Goal: Use online tool/utility: Utilize a website feature to perform a specific function

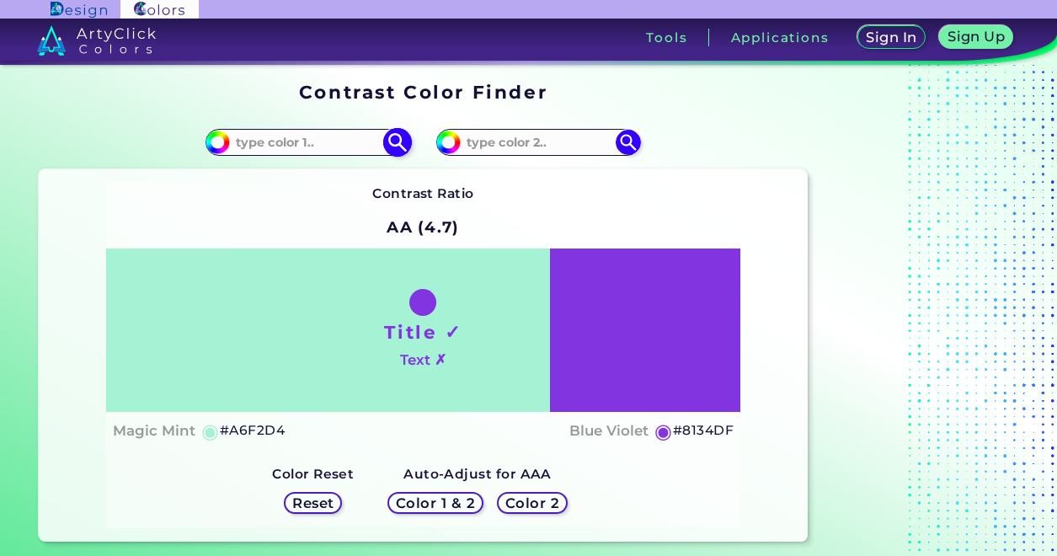
click at [302, 152] on input at bounding box center [308, 142] width 157 height 23
click at [280, 142] on input at bounding box center [308, 142] width 157 height 23
paste input "f5f5fa"
type input "#f5f5fa"
click at [393, 147] on img at bounding box center [397, 141] width 29 height 29
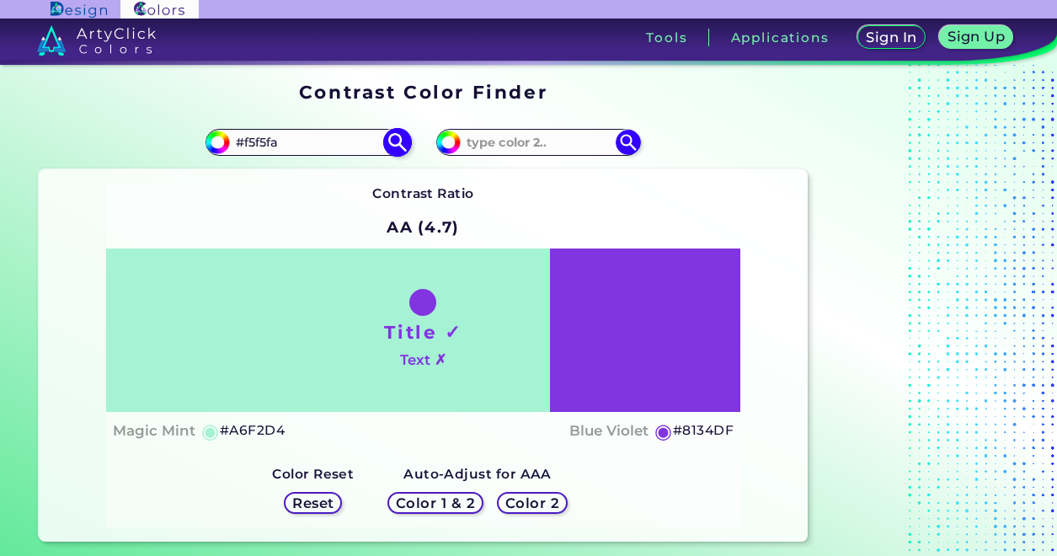
type input "#f5f5fa"
type input "#F5F5FA"
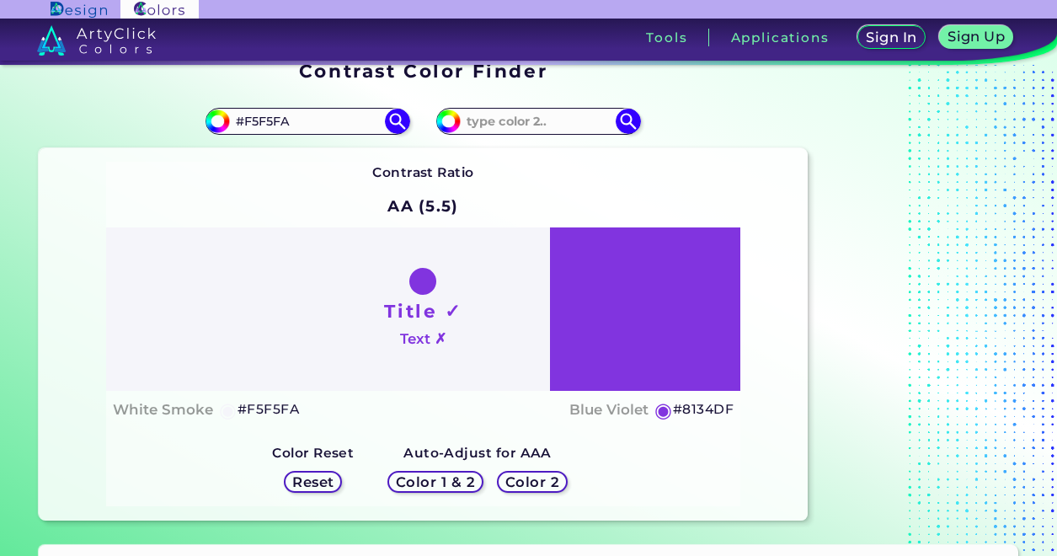
scroll to position [24, 0]
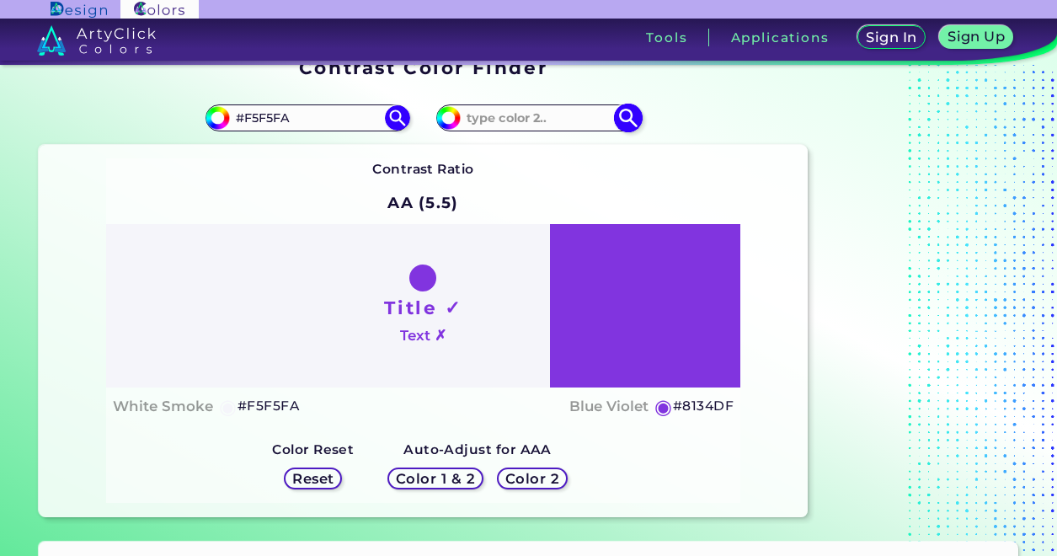
click at [507, 120] on input at bounding box center [539, 117] width 157 height 23
type input "#f0f0f0"
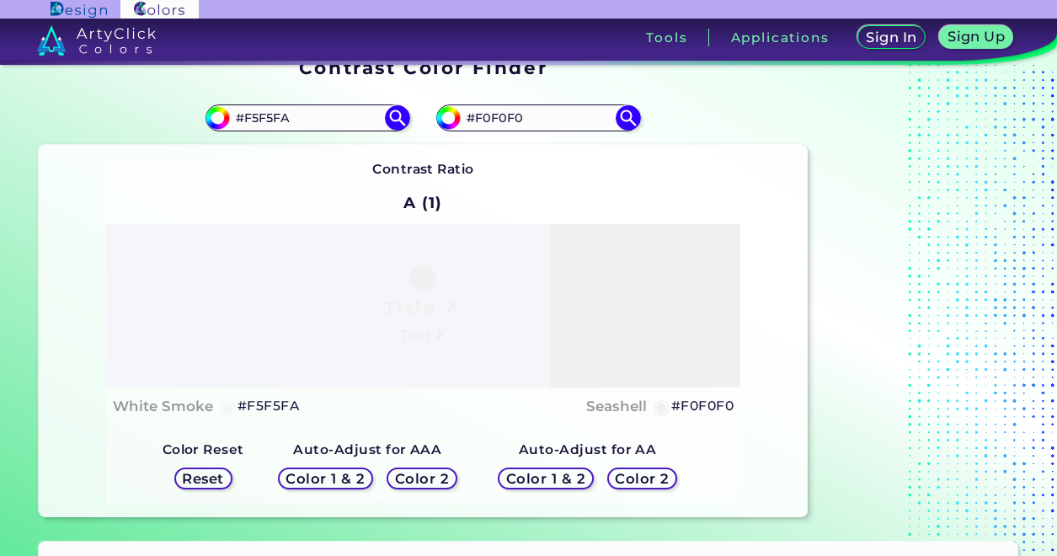
click at [412, 477] on h5 "Color 2" at bounding box center [422, 479] width 49 height 13
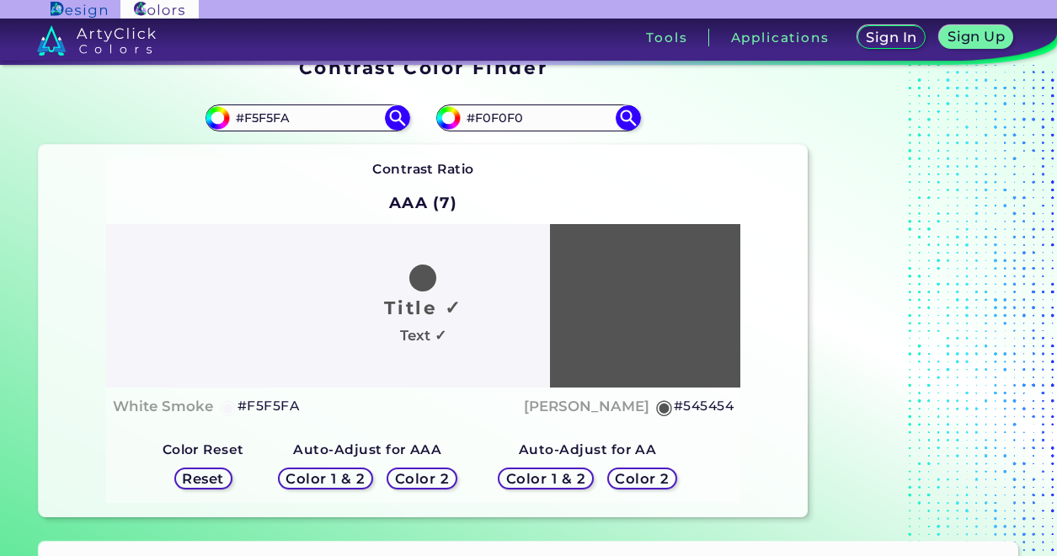
click at [634, 480] on h5 "Color 2" at bounding box center [642, 479] width 49 height 13
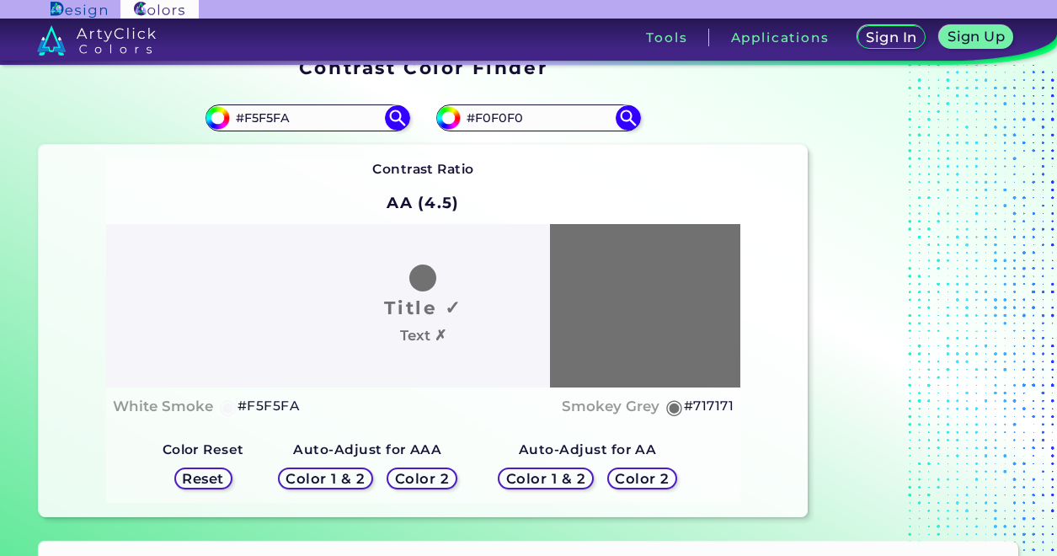
click at [547, 473] on h5 "Color 1 & 2" at bounding box center [546, 479] width 72 height 13
click at [414, 480] on h5 "Color 2" at bounding box center [422, 479] width 49 height 13
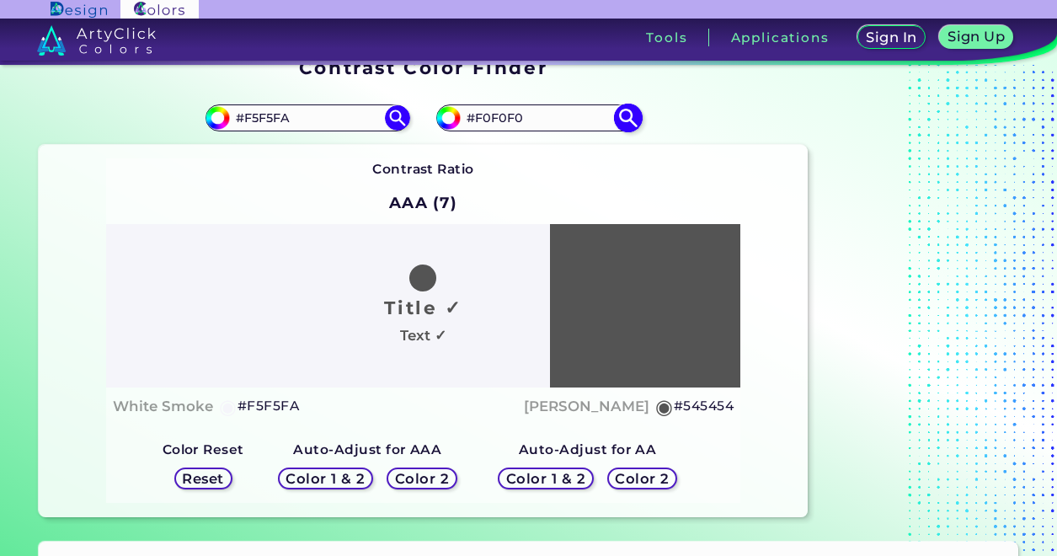
drag, startPoint x: 475, startPoint y: 118, endPoint x: 538, endPoint y: 119, distance: 62.4
click at [538, 119] on input "#F0F0F0" at bounding box center [539, 117] width 157 height 23
type input "#464646"
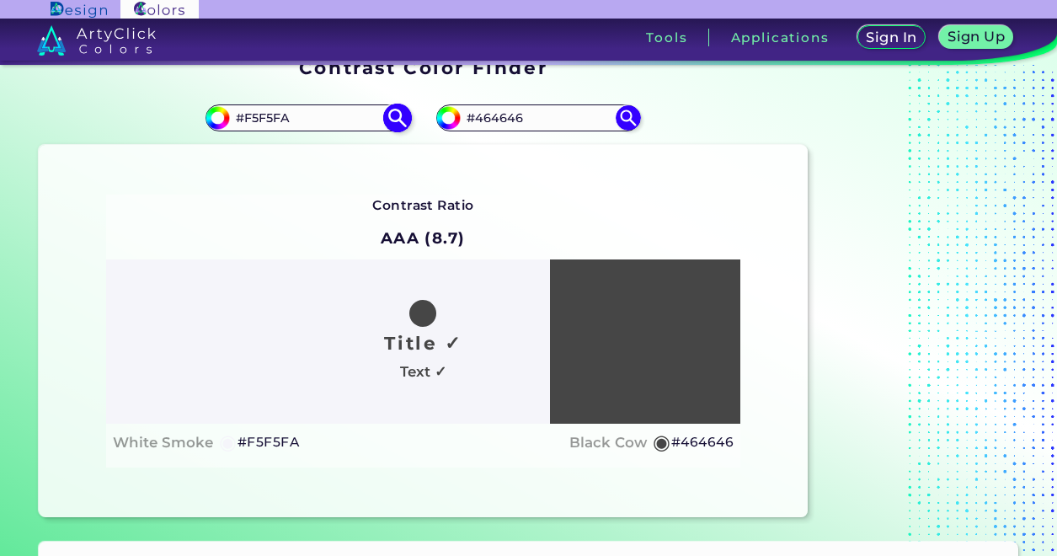
click at [246, 119] on input "#F5F5FA" at bounding box center [308, 117] width 157 height 23
type input "#151515"
click at [396, 120] on img at bounding box center [397, 117] width 29 height 29
type input "#151515"
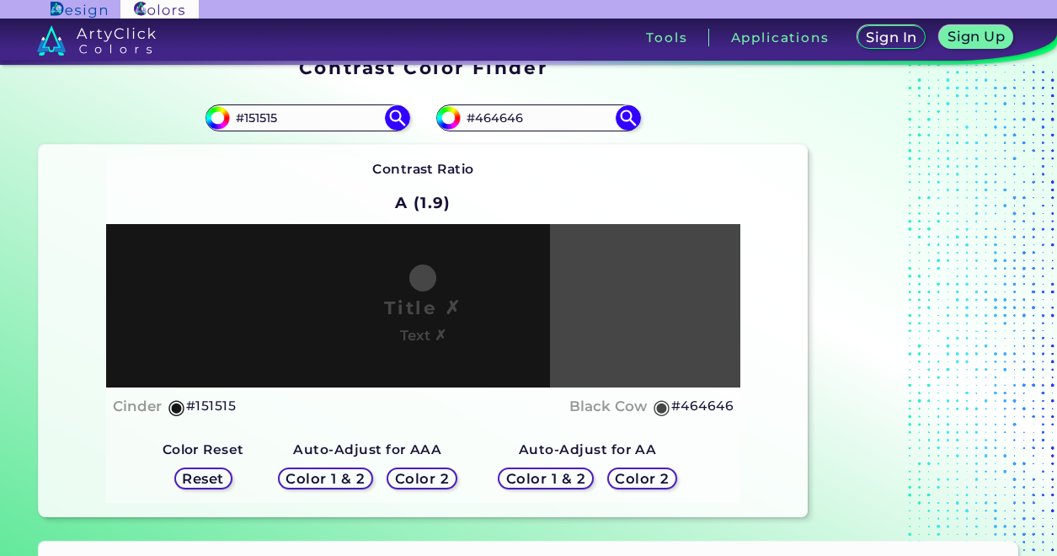
click at [410, 481] on h5 "Color 2" at bounding box center [422, 479] width 49 height 13
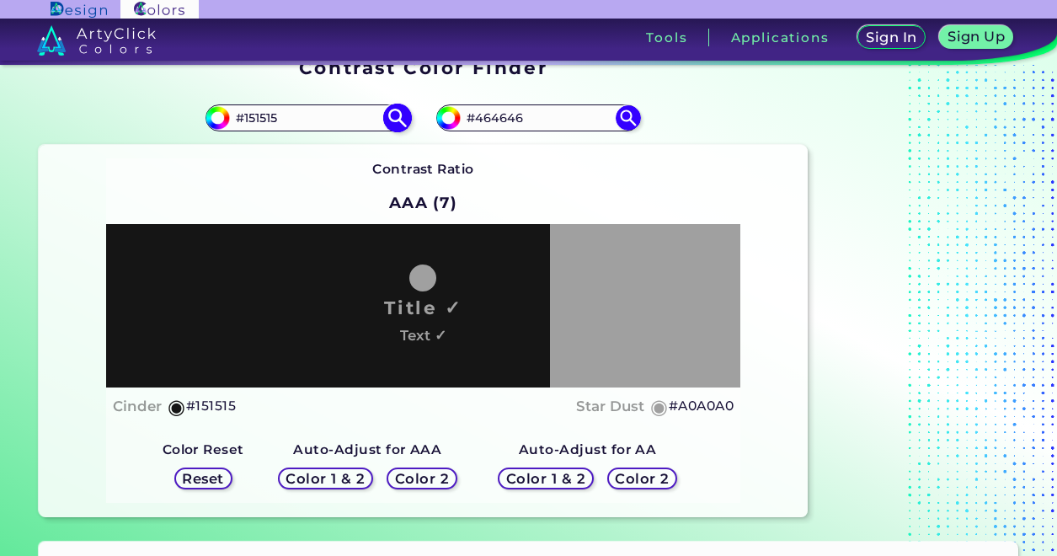
drag, startPoint x: 301, startPoint y: 118, endPoint x: 243, endPoint y: 116, distance: 57.3
click at [243, 116] on input "#151515" at bounding box center [308, 117] width 157 height 23
drag, startPoint x: 478, startPoint y: 120, endPoint x: 539, endPoint y: 121, distance: 61.5
click at [539, 121] on input "#464646" at bounding box center [539, 117] width 157 height 23
type input "#a0a0a0"
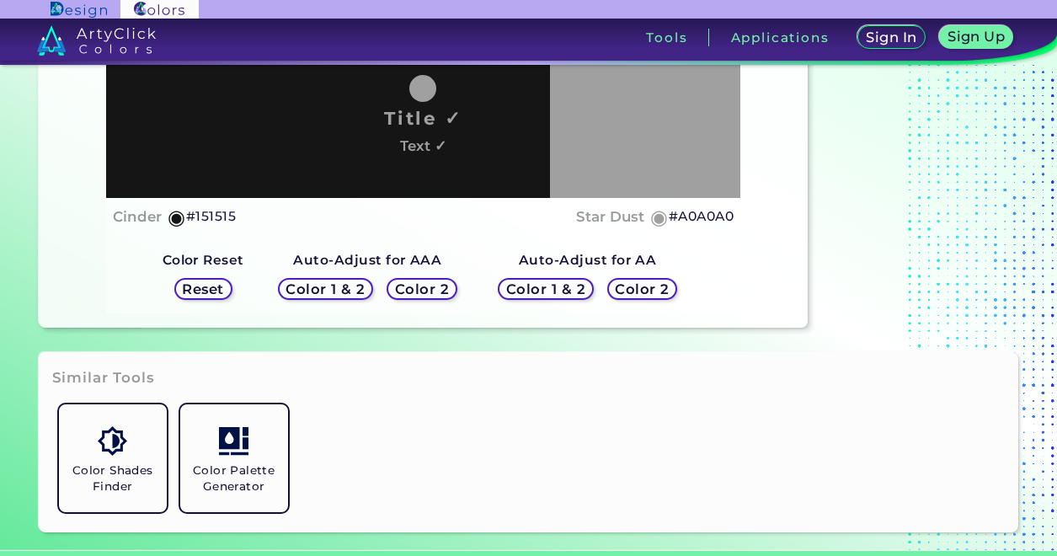
scroll to position [29, 0]
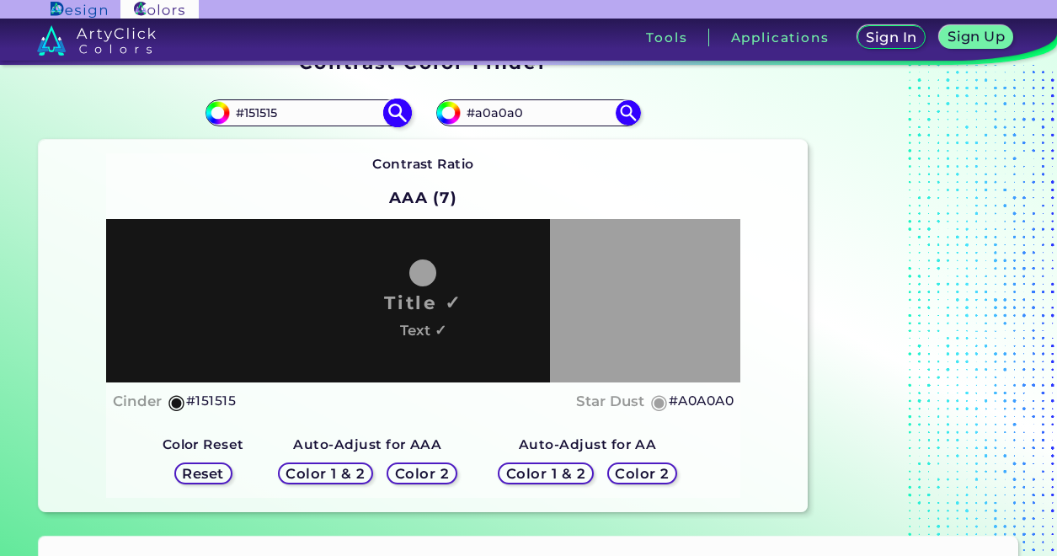
drag, startPoint x: 360, startPoint y: 104, endPoint x: 356, endPoint y: 120, distance: 17.4
click at [360, 110] on input "#151515" at bounding box center [308, 112] width 157 height 23
paste input "f5f5fa"
type input "#f5f5fa"
click at [397, 110] on img at bounding box center [397, 112] width 29 height 29
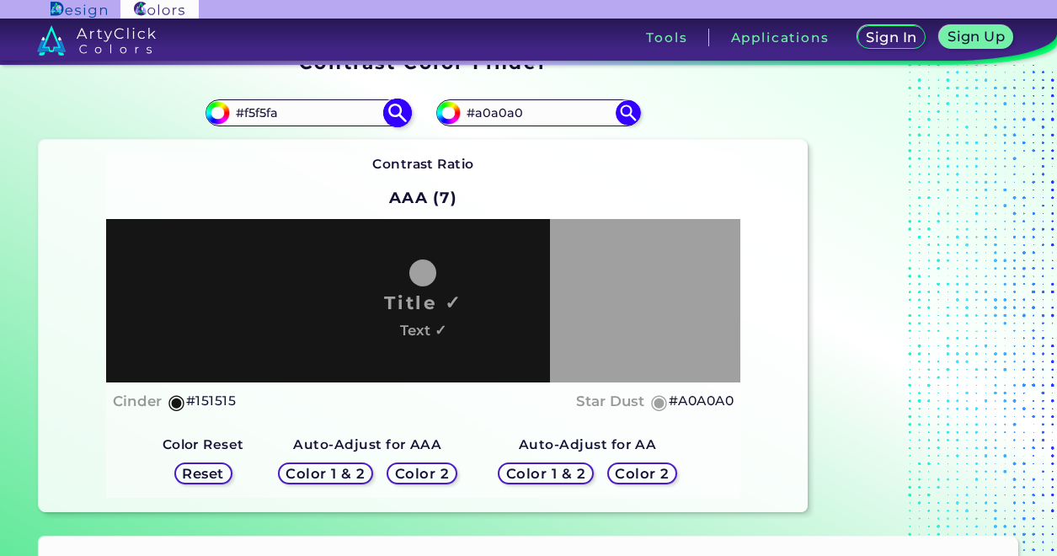
type input "#f5f5fa"
type input "#F5F5FA"
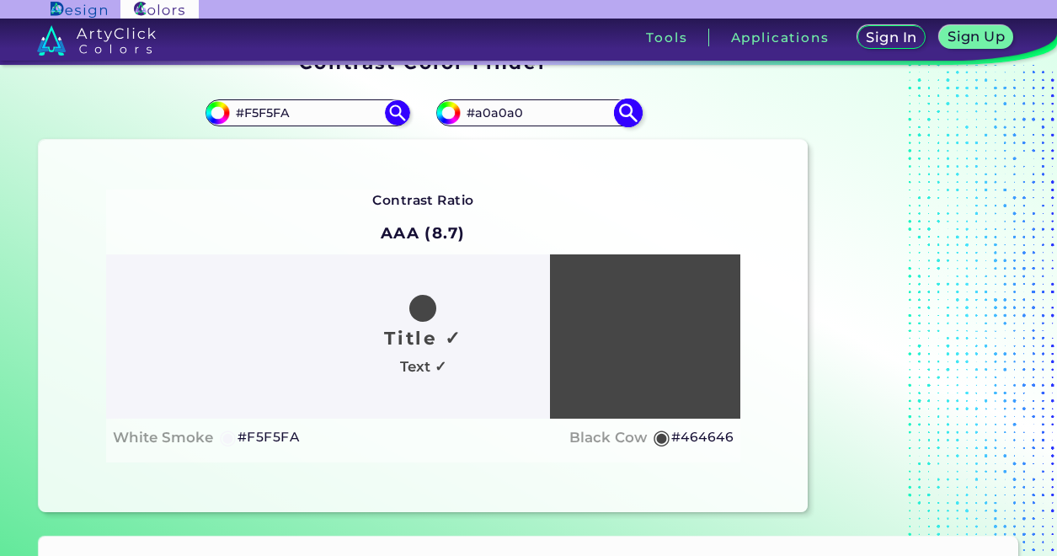
drag, startPoint x: 475, startPoint y: 116, endPoint x: 535, endPoint y: 115, distance: 59.8
click at [535, 115] on input "#a0a0a0" at bounding box center [539, 112] width 157 height 23
type input "#464646"
click at [248, 114] on input "#F5F5FA" at bounding box center [308, 112] width 157 height 23
type input "#010101"
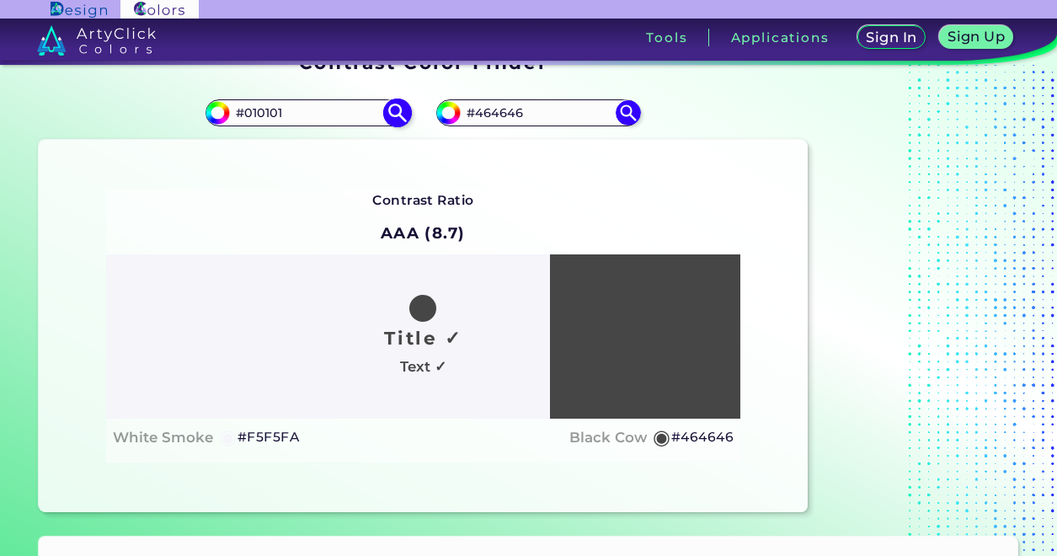
type input "#010101"
